Goal: Navigation & Orientation: Find specific page/section

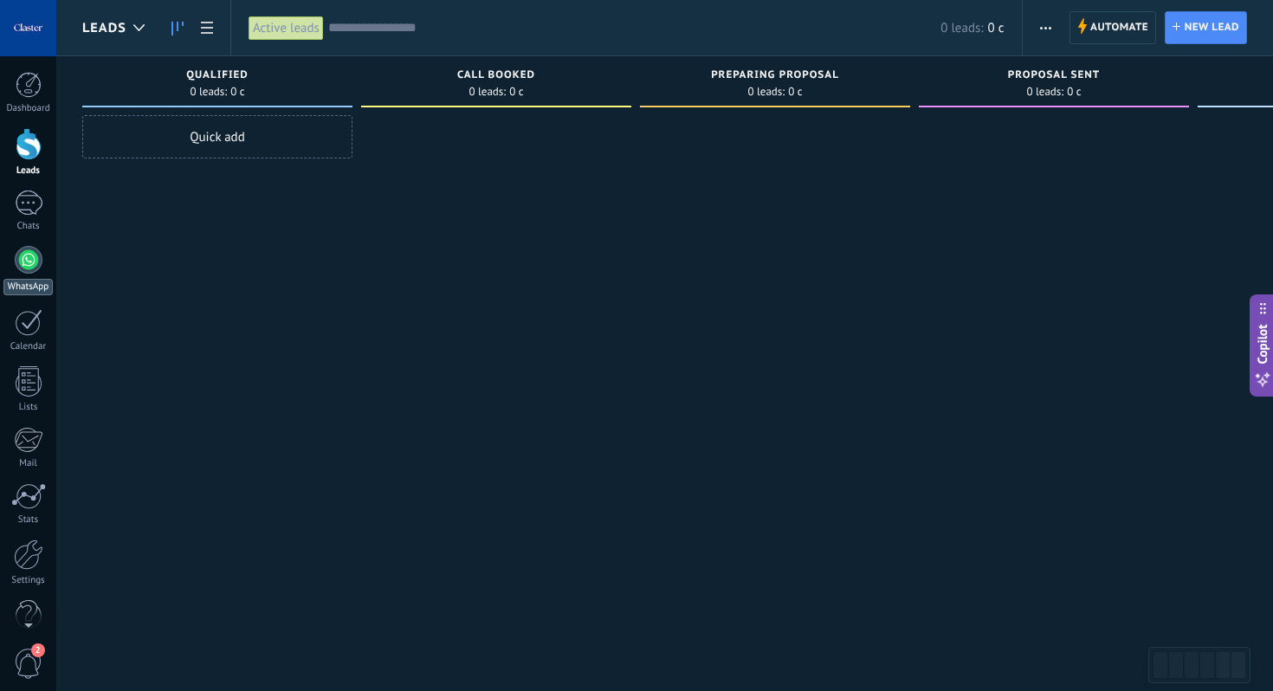
click at [23, 254] on div at bounding box center [29, 260] width 28 height 28
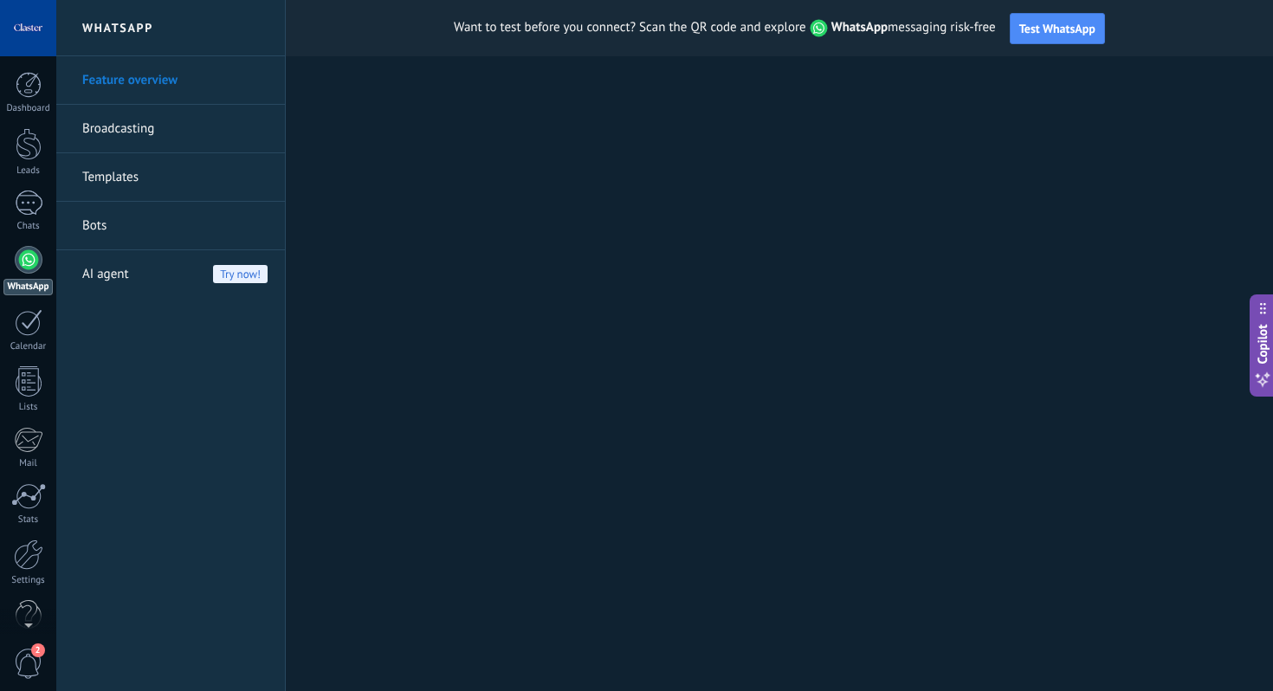
click at [29, 42] on div at bounding box center [28, 28] width 56 height 56
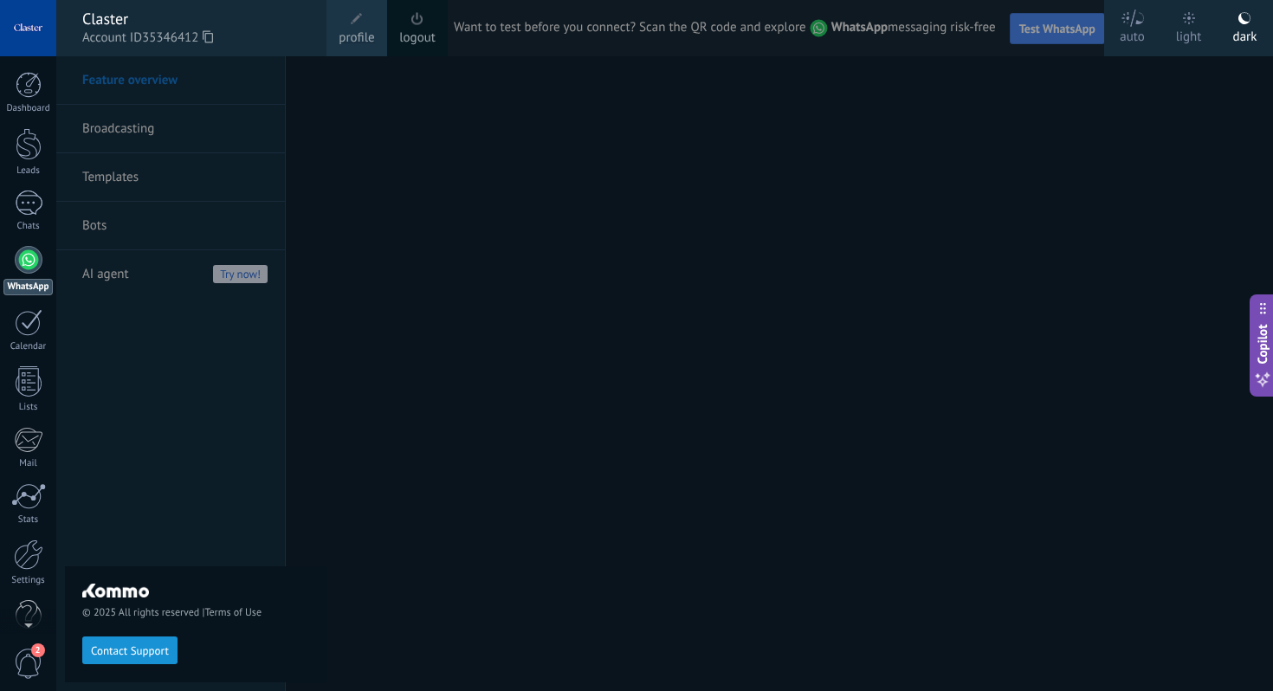
click at [28, 42] on div at bounding box center [28, 28] width 56 height 56
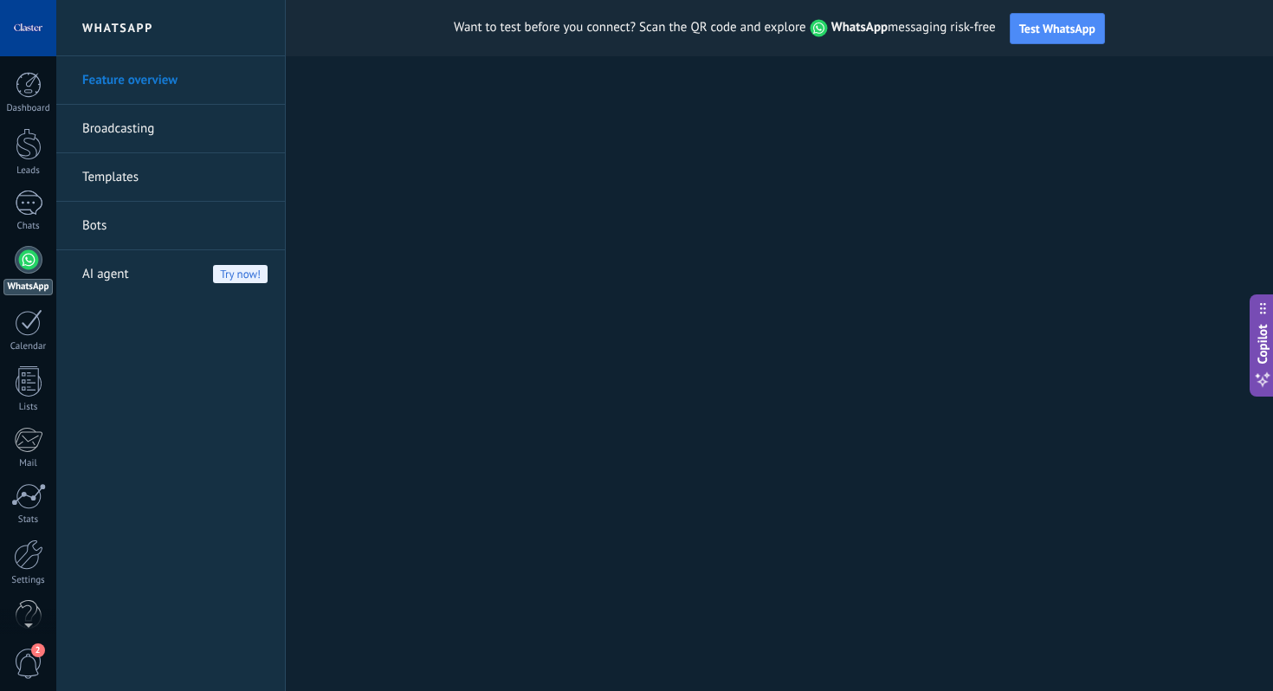
click at [28, 42] on div at bounding box center [28, 28] width 56 height 56
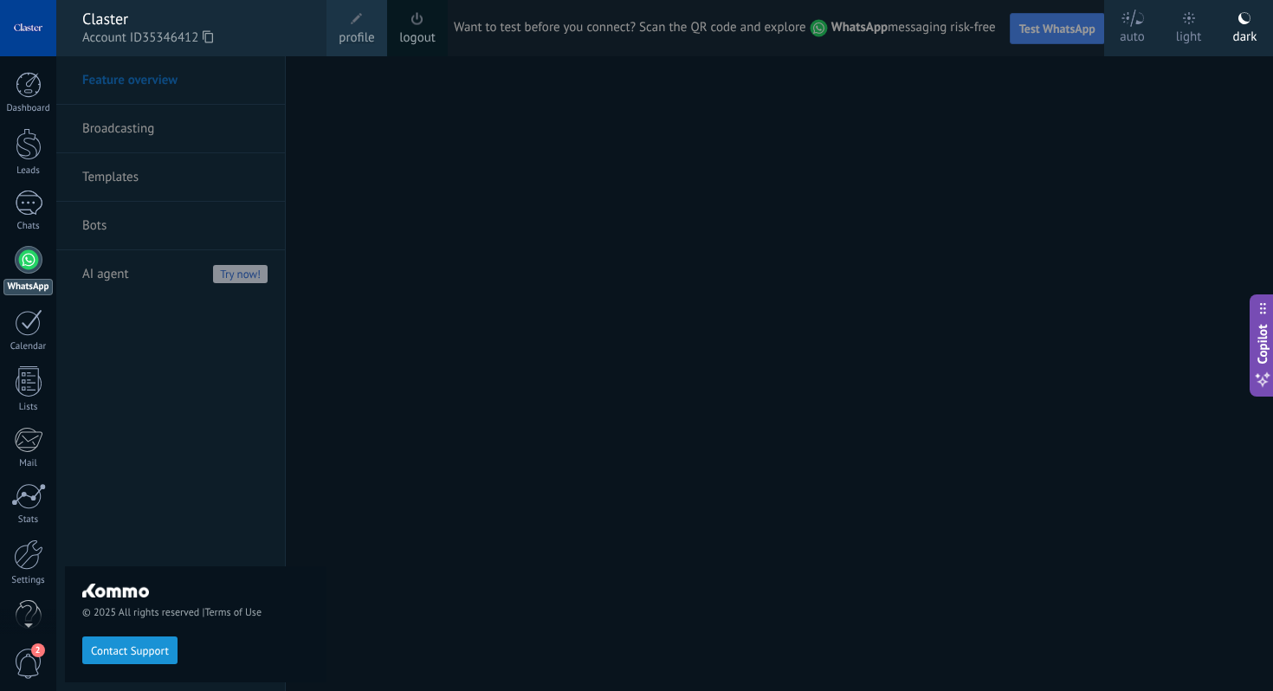
click at [28, 42] on div at bounding box center [28, 28] width 56 height 56
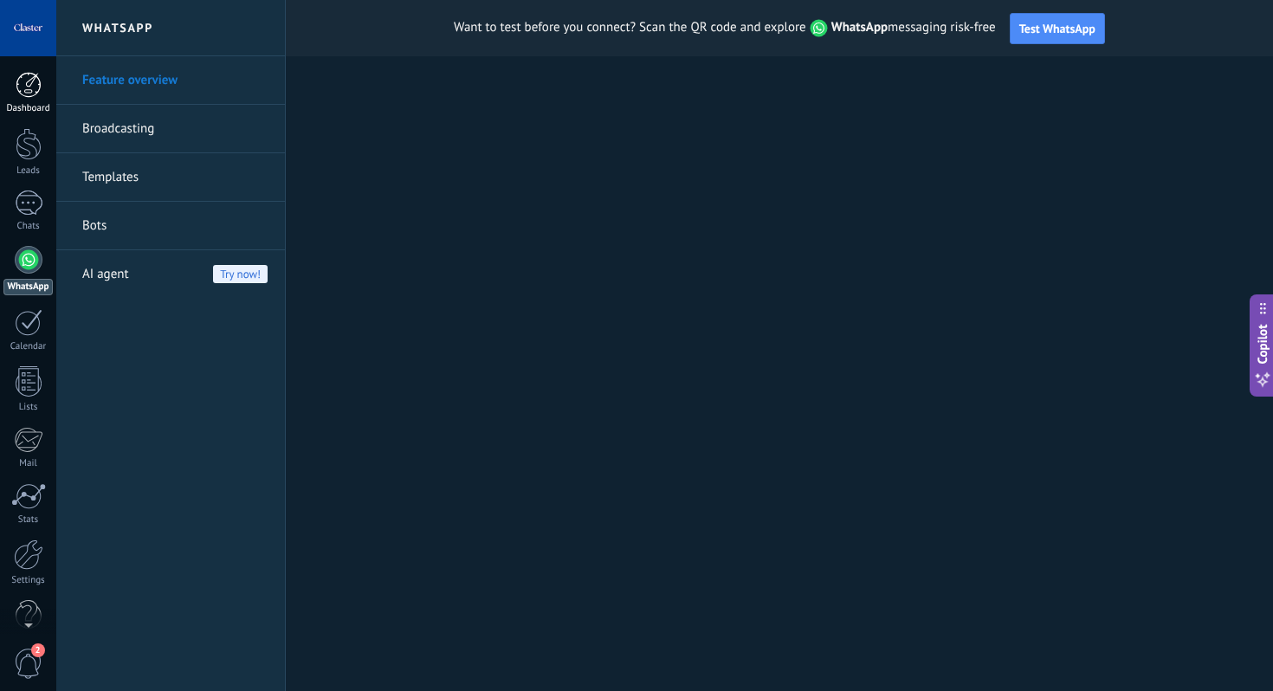
click at [29, 99] on link "Dashboard" at bounding box center [28, 93] width 56 height 42
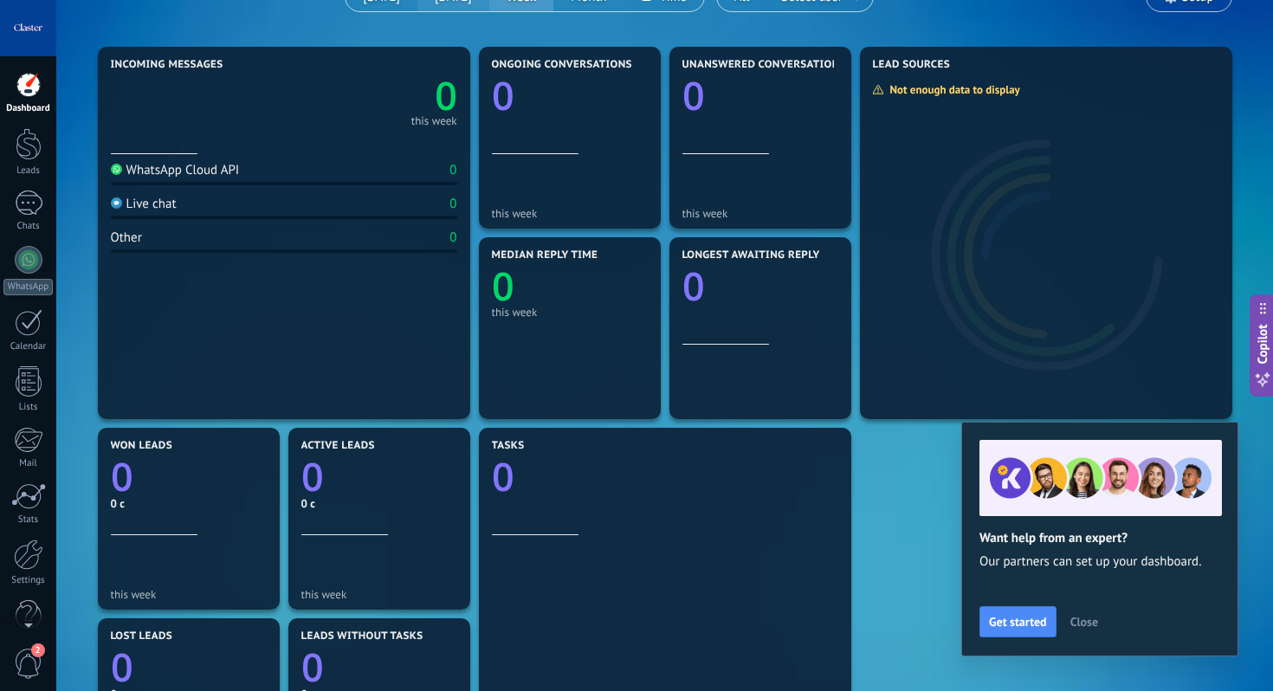
scroll to position [224, 0]
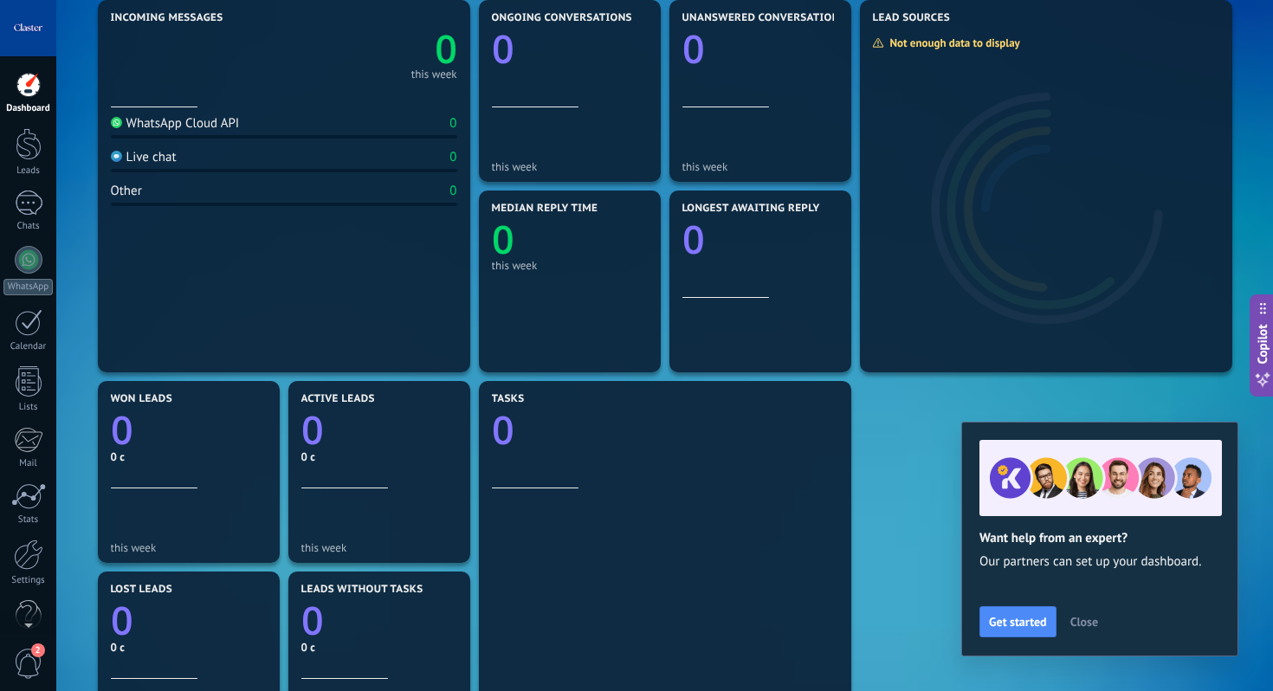
click at [1077, 623] on span "Close" at bounding box center [1084, 622] width 28 height 12
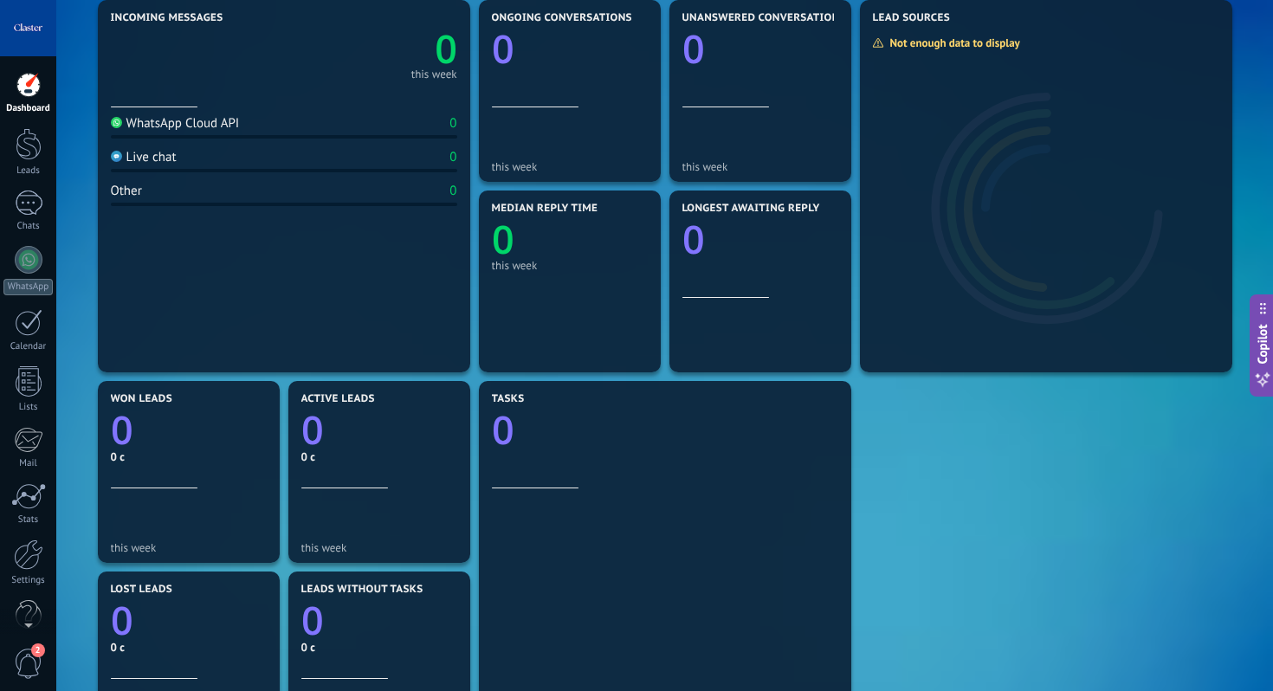
scroll to position [0, 0]
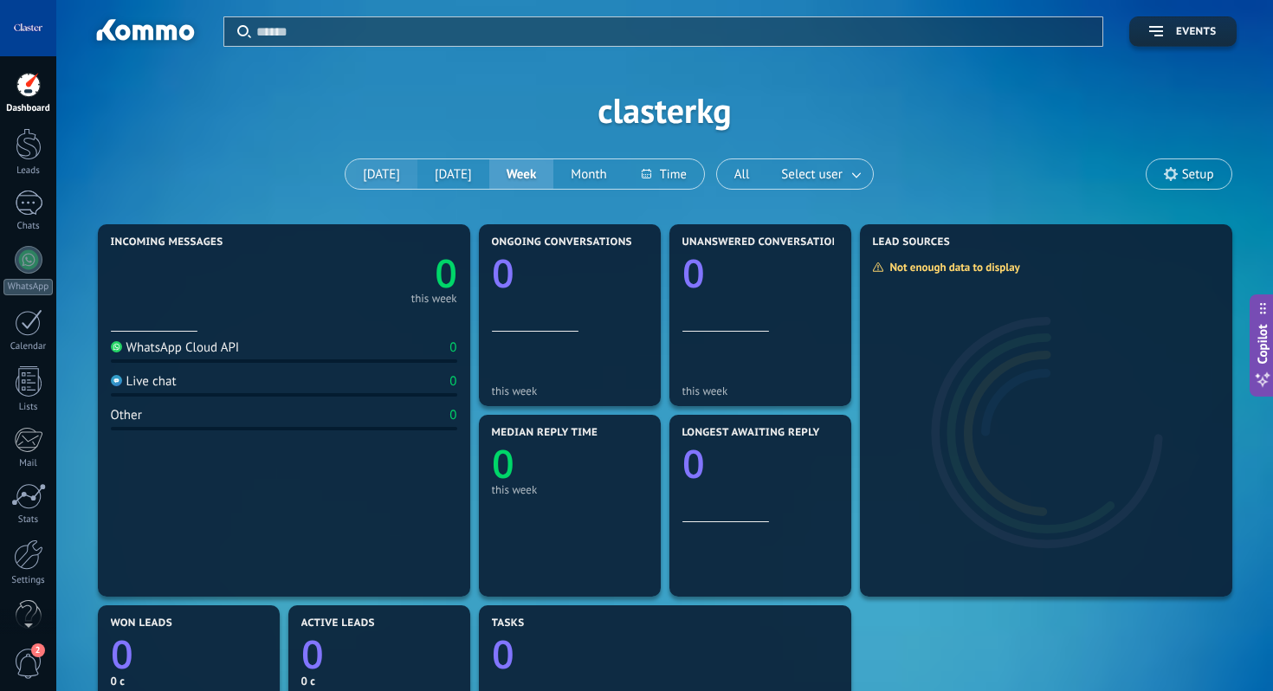
click at [374, 171] on button "[DATE]" at bounding box center [382, 173] width 72 height 29
